Goal: Find specific page/section: Find specific page/section

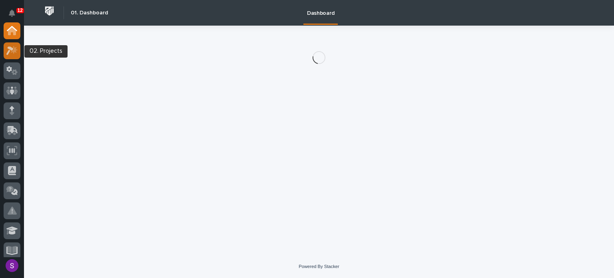
click at [12, 58] on div at bounding box center [12, 50] width 17 height 17
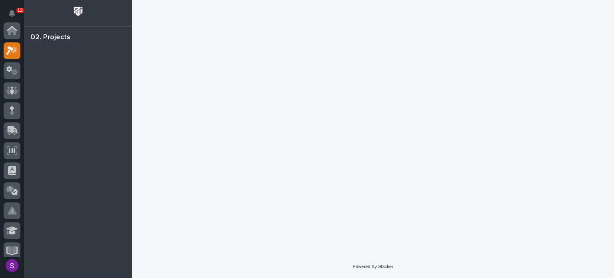
scroll to position [20, 0]
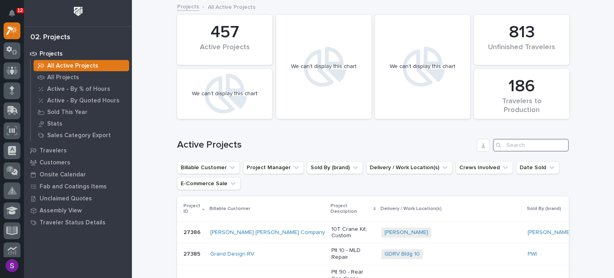
click at [525, 142] on input "Search" at bounding box center [531, 145] width 76 height 13
paste input "26547"
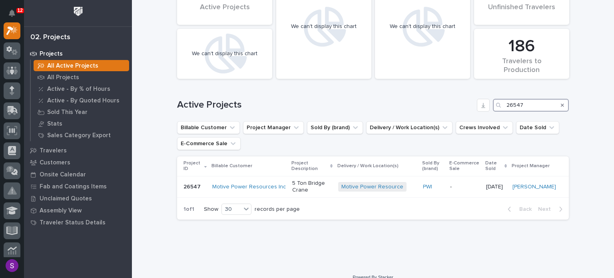
scroll to position [50, 0]
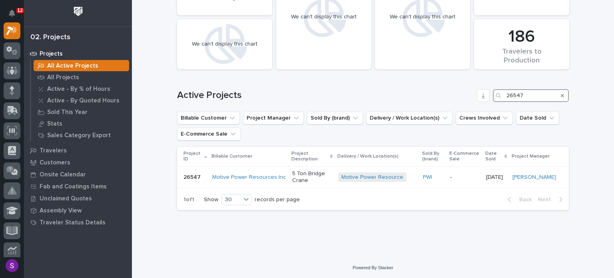
type input "26547"
click at [298, 188] on div "Project ID Billable Customer Project Description Delivery / Work Location(s) So…" at bounding box center [373, 168] width 392 height 43
click at [299, 175] on p "5 Ton Bridge Crane" at bounding box center [312, 177] width 40 height 14
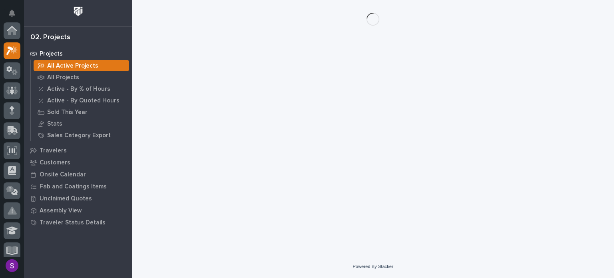
scroll to position [20, 0]
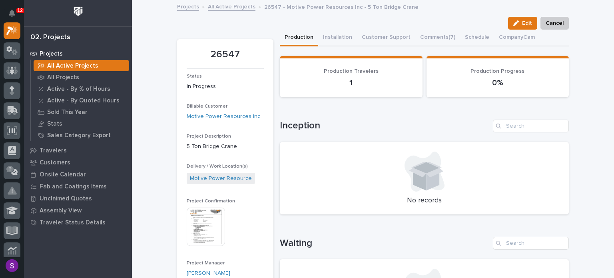
click at [205, 214] on img at bounding box center [206, 226] width 38 height 38
